Goal: Information Seeking & Learning: Learn about a topic

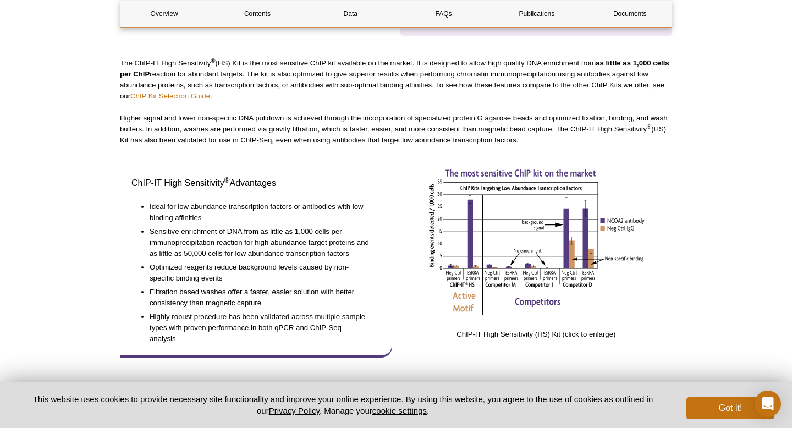
scroll to position [467, 0]
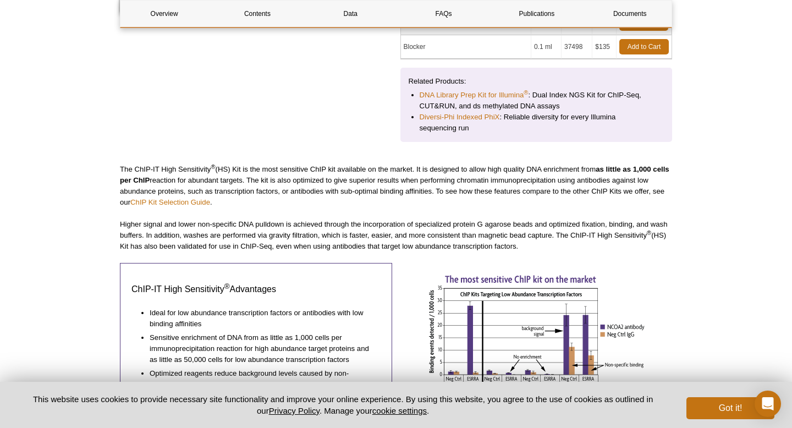
scroll to position [367, 0]
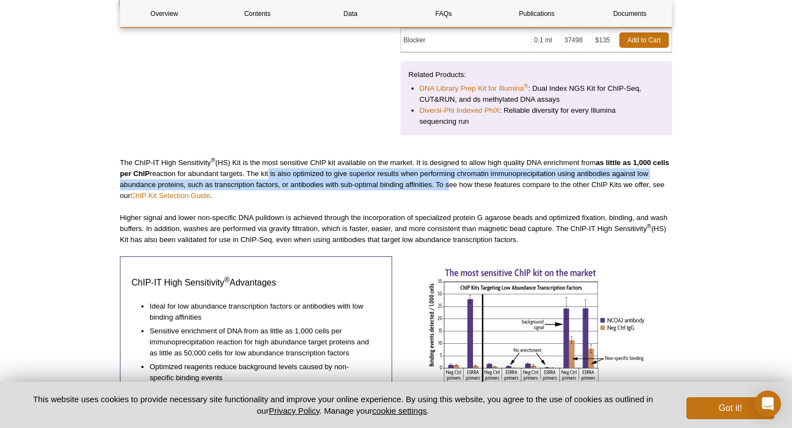
drag, startPoint x: 286, startPoint y: 173, endPoint x: 446, endPoint y: 182, distance: 160.2
click at [446, 182] on p "The ChIP-IT High Sensitivity ® (HS) Kit is the most sensitive ChIP kit availabl…" at bounding box center [396, 179] width 552 height 44
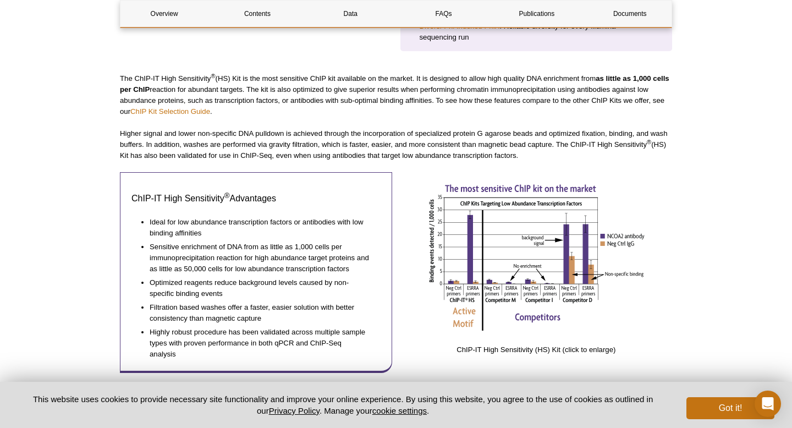
scroll to position [460, 0]
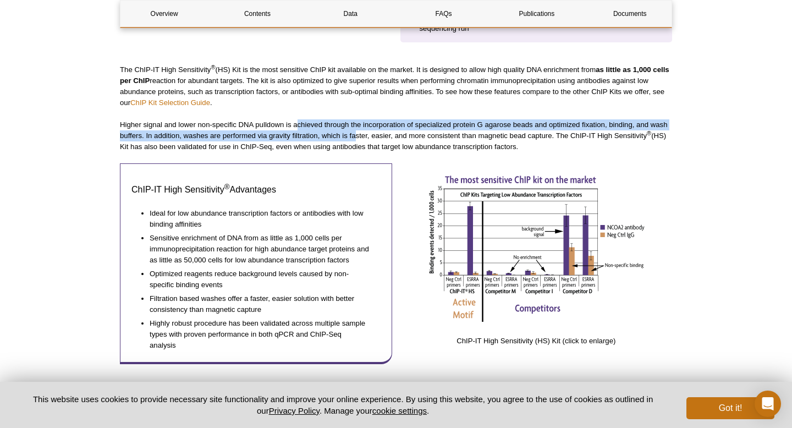
drag, startPoint x: 296, startPoint y: 123, endPoint x: 357, endPoint y: 140, distance: 63.2
click at [357, 140] on p "Higher signal and lower non-specific DNA pulldown is achieved through the incor…" at bounding box center [396, 135] width 552 height 33
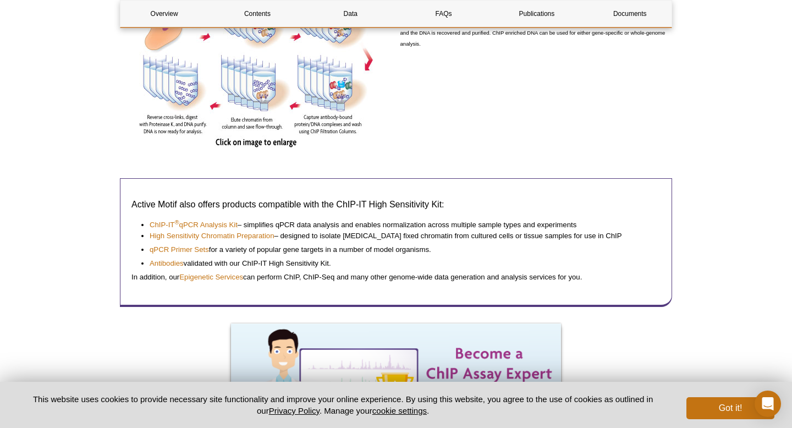
scroll to position [975, 0]
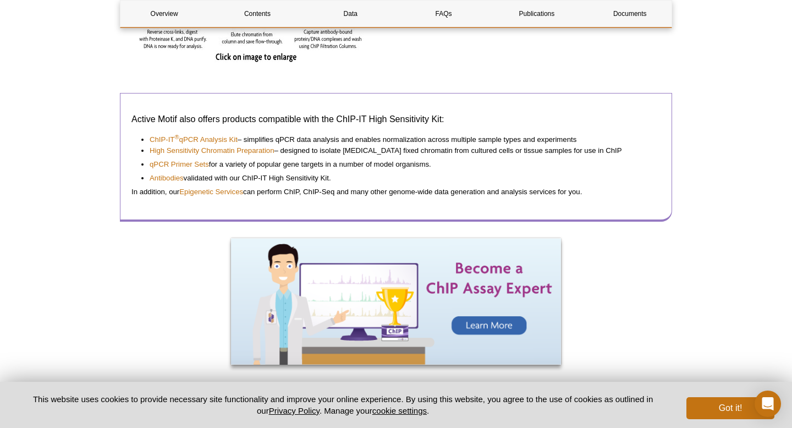
click at [367, 154] on li "High Sensitivity Chromatin Preparation – designed to isolate formaldehyde fixed…" at bounding box center [400, 150] width 500 height 11
click at [234, 180] on li "Antibodies validated with our ChIP-IT High Sensitivity Kit." at bounding box center [400, 177] width 500 height 14
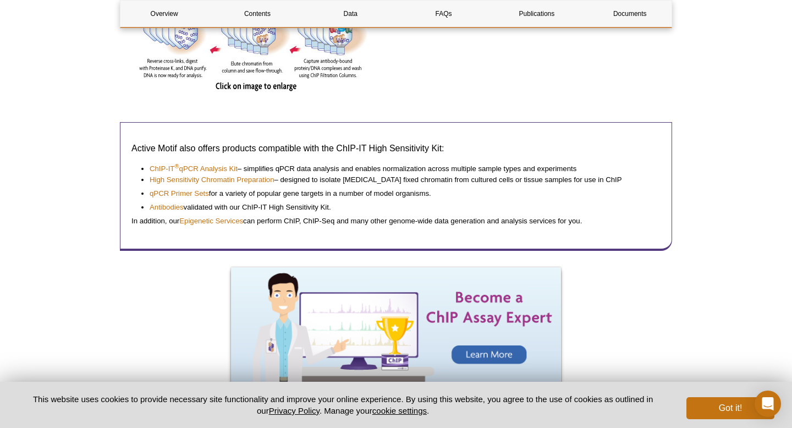
scroll to position [924, 0]
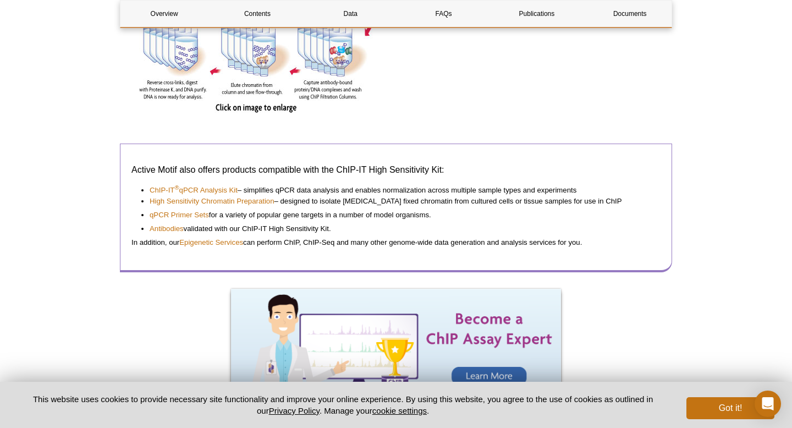
click at [128, 269] on div "Active Motif also offers products compatible with the ChIP-IT High Sensitivity …" at bounding box center [396, 207] width 552 height 129
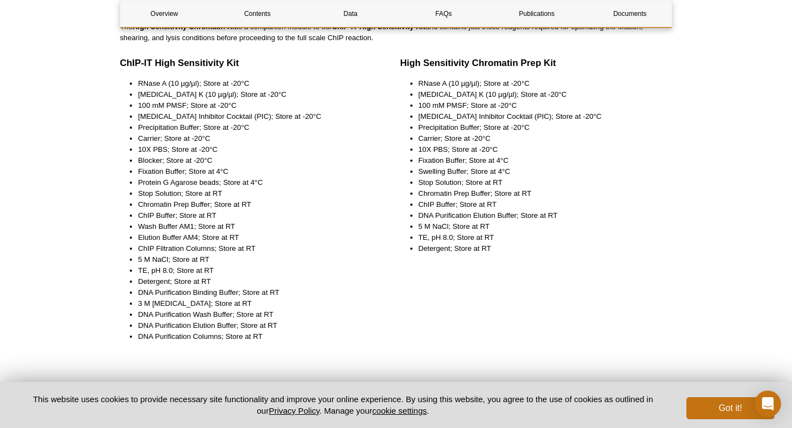
scroll to position [1419, 0]
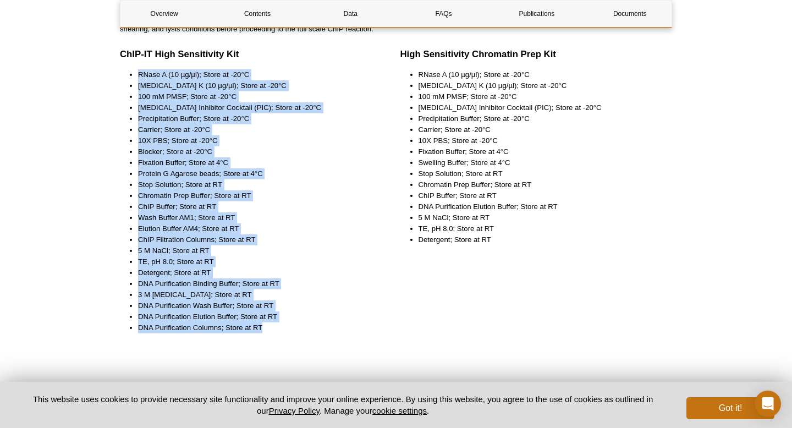
drag, startPoint x: 137, startPoint y: 73, endPoint x: 269, endPoint y: 333, distance: 291.6
click at [269, 333] on div "ChIP-IT High Sensitivity Kit RNase A (10 µg/µl); Store at -20°C Proteinase K (1…" at bounding box center [256, 194] width 272 height 298
copy ul "RNase A (10 µg/µl); Store at -20°C Proteinase K (10 µg/µl); Store at -20°C 100 …"
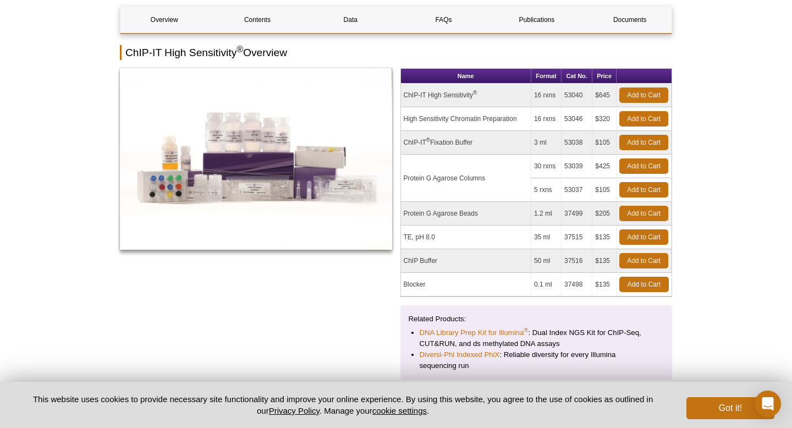
scroll to position [122, 0]
